Goal: Use online tool/utility: Utilize a website feature to perform a specific function

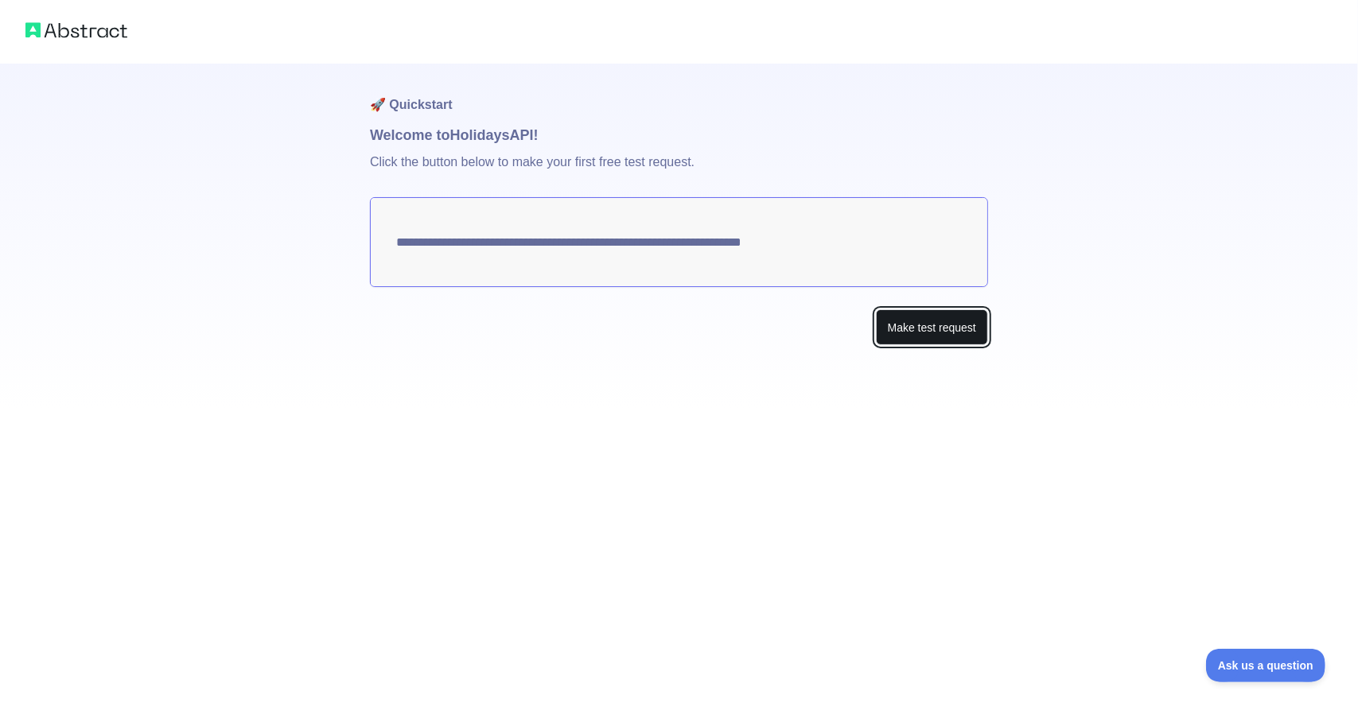
click at [924, 324] on button "Make test request" at bounding box center [932, 327] width 112 height 36
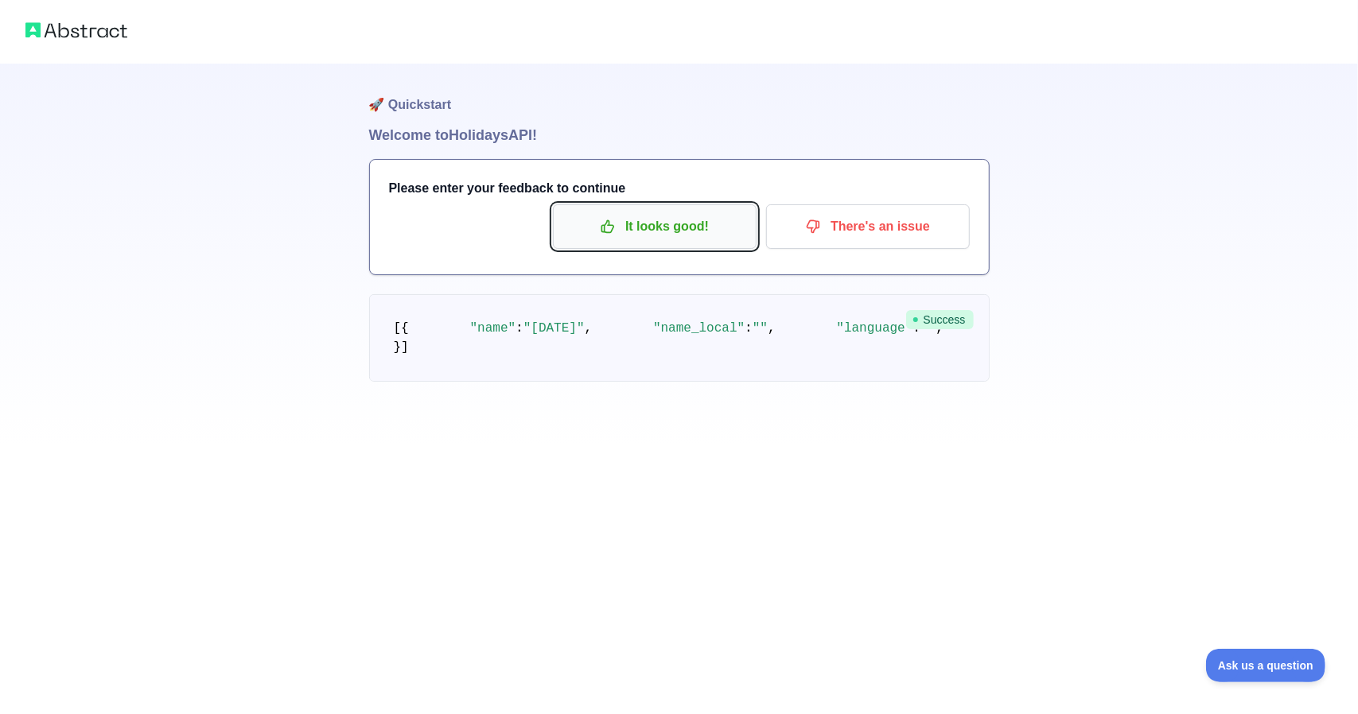
click at [670, 213] on p "It looks good!" at bounding box center [655, 226] width 180 height 27
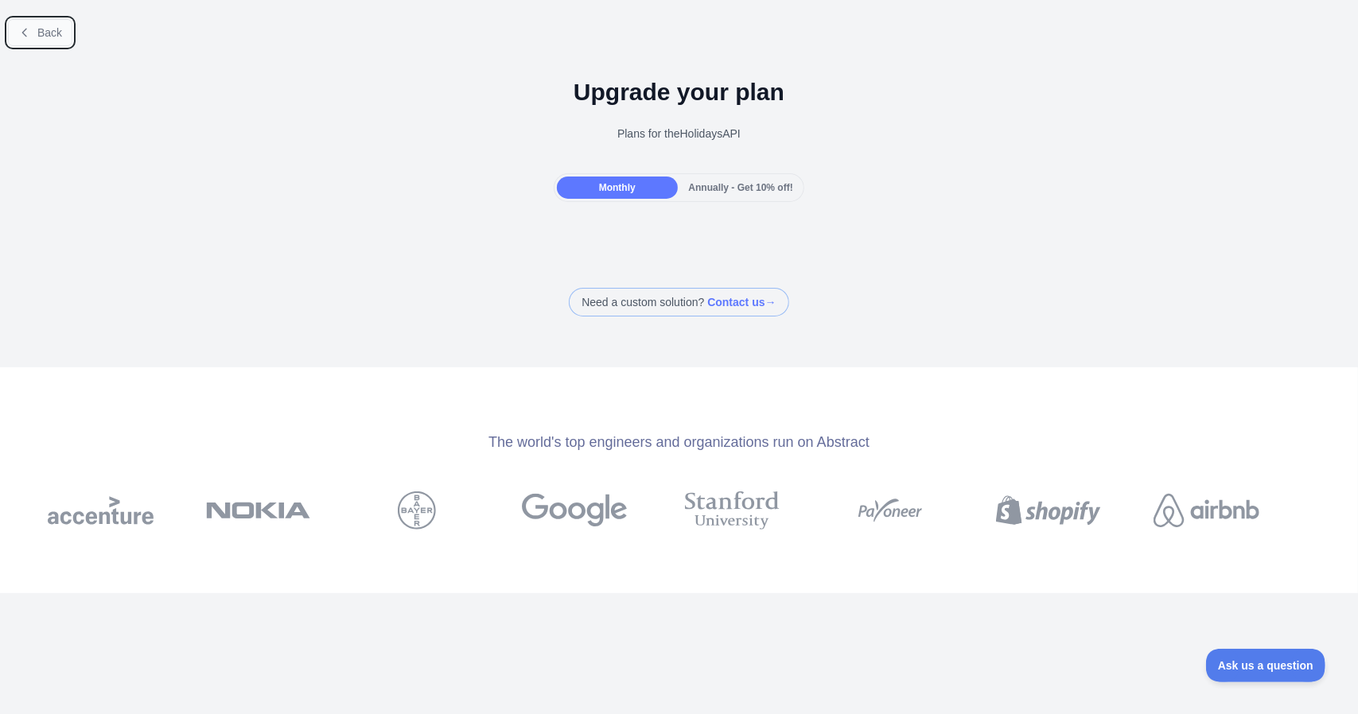
click at [31, 28] on button "Back" at bounding box center [40, 32] width 64 height 27
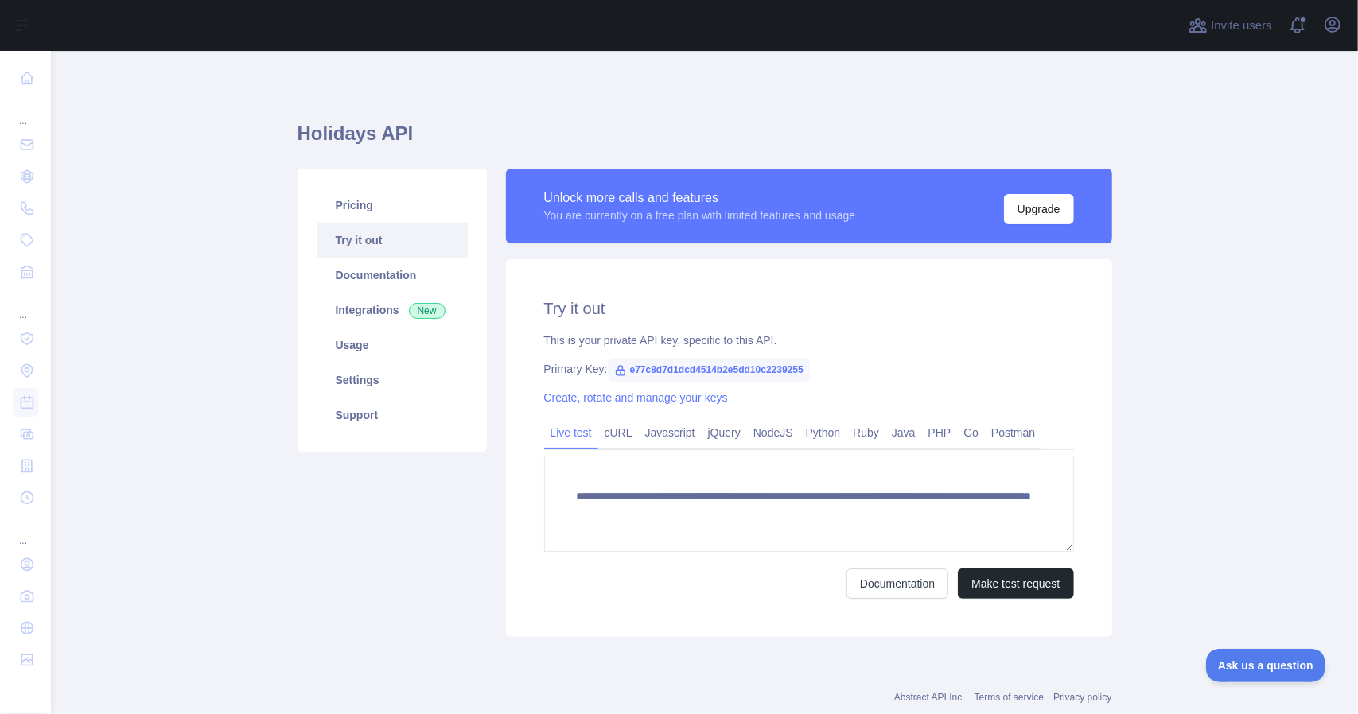
click at [616, 372] on icon at bounding box center [620, 371] width 9 height 10
click at [594, 368] on div "Primary Key: e77c8d7d1dcd4514b2e5dd10c2239255" at bounding box center [809, 369] width 530 height 16
drag, startPoint x: 619, startPoint y: 368, endPoint x: 793, endPoint y: 375, distance: 174.4
click at [793, 375] on span "e77c8d7d1dcd4514b2e5dd10c2239255" at bounding box center [709, 370] width 202 height 24
copy span "e77c8d7d1dcd4514b2e5dd10c2239255"
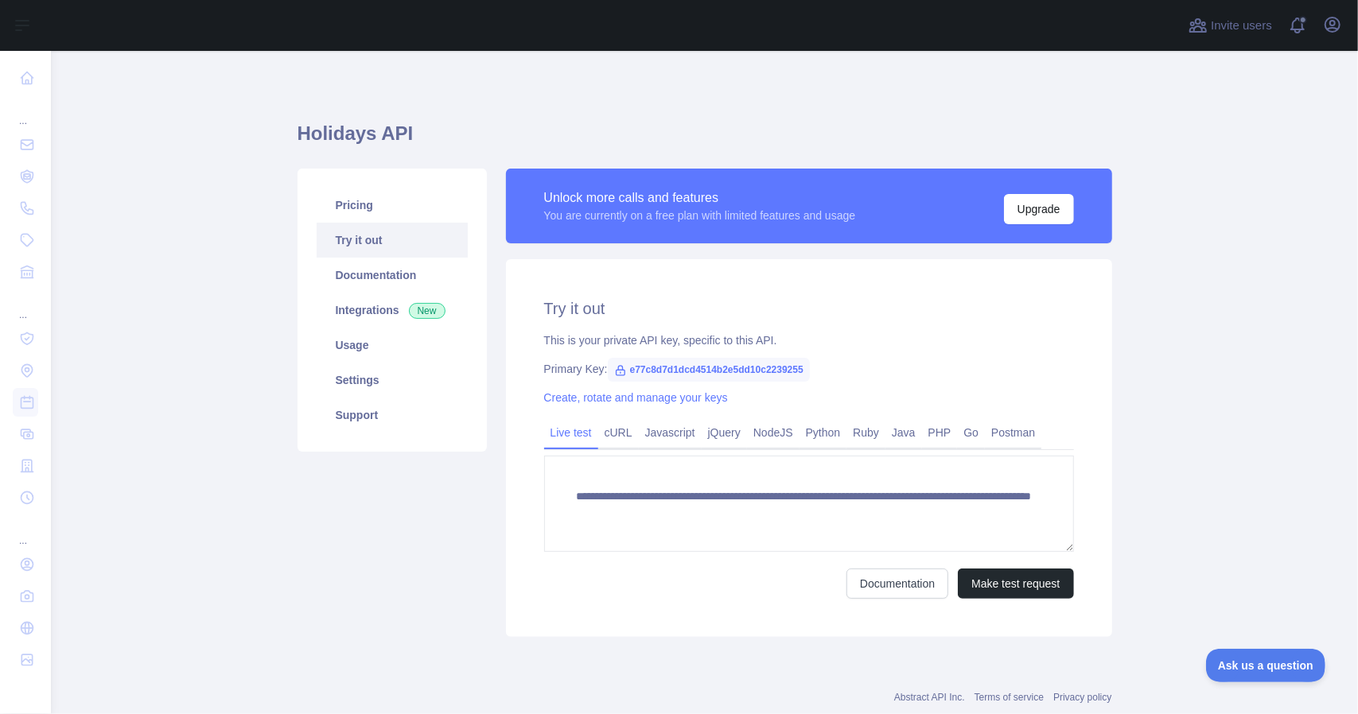
click at [665, 596] on div "Documentation Make test request" at bounding box center [809, 584] width 530 height 30
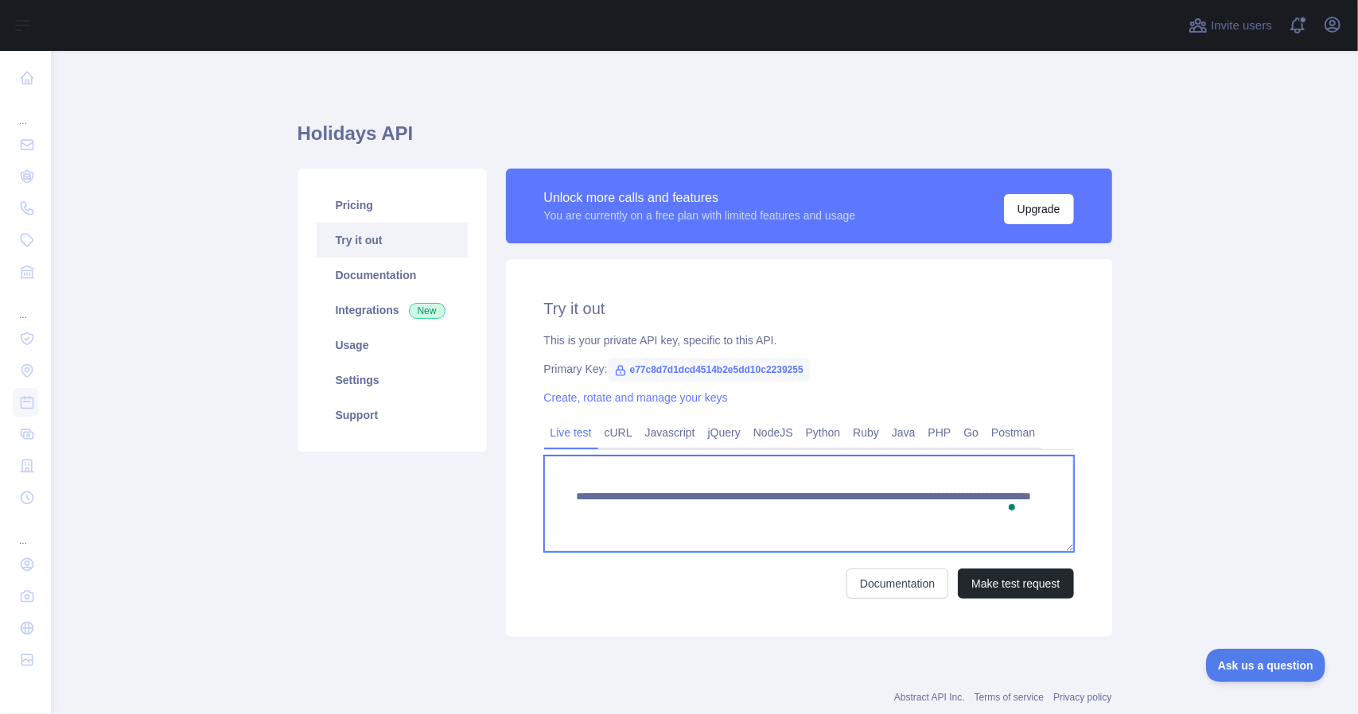
drag, startPoint x: 611, startPoint y: 532, endPoint x: 570, endPoint y: 499, distance: 53.2
click at [570, 499] on textarea "**********" at bounding box center [809, 504] width 530 height 96
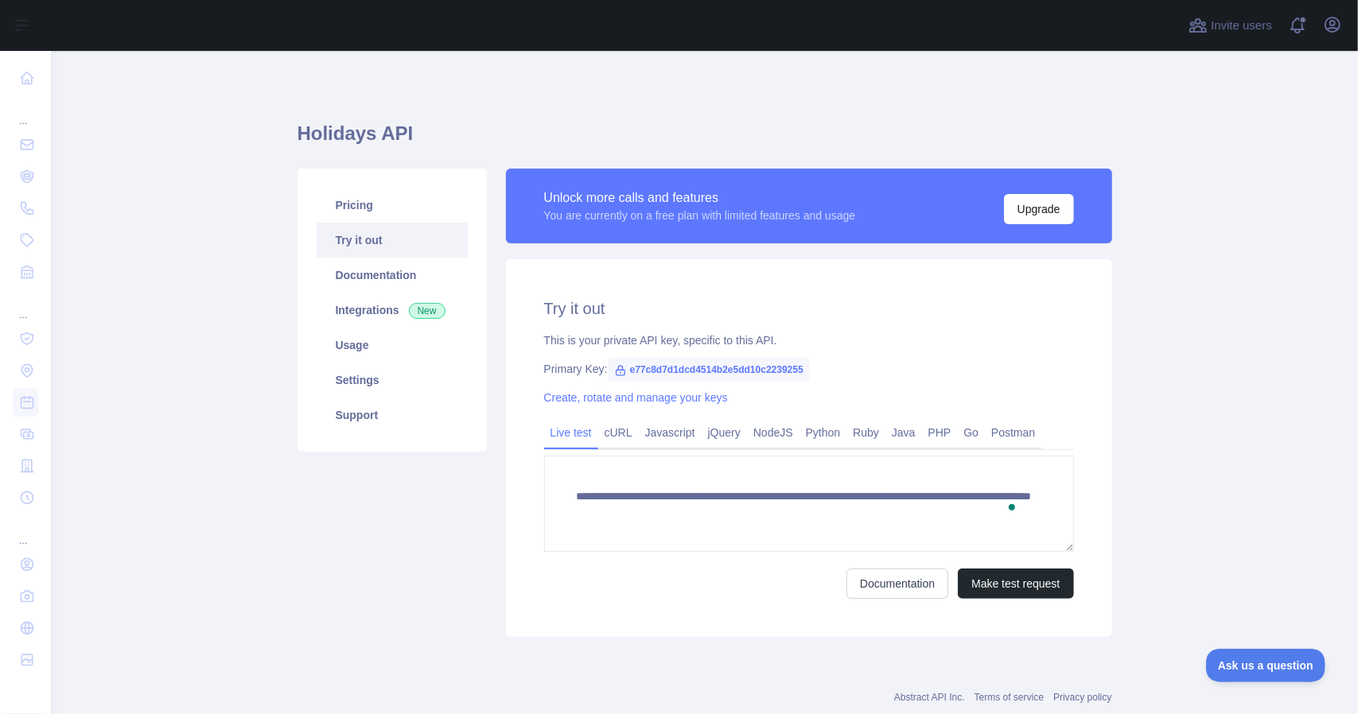
click at [753, 619] on div "**********" at bounding box center [809, 448] width 606 height 378
